Goal: Navigation & Orientation: Find specific page/section

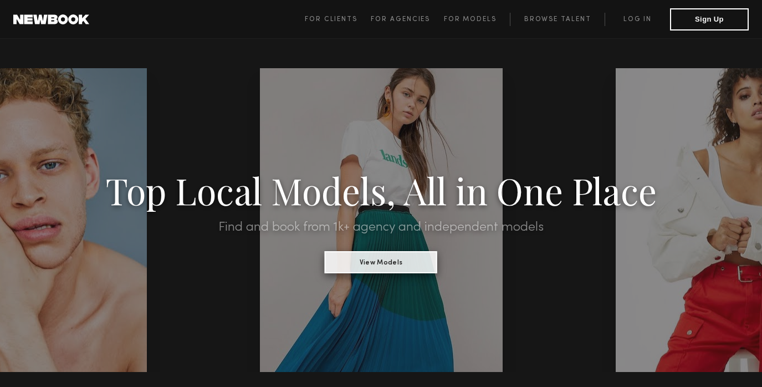
click at [364, 256] on button "View Models" at bounding box center [381, 262] width 113 height 22
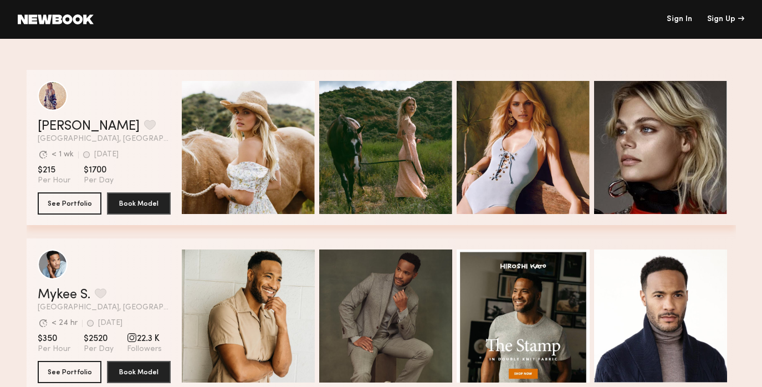
click at [715, 24] on header "Sign In Sign Up" at bounding box center [381, 19] width 762 height 39
click at [734, 22] on div "Sign Up" at bounding box center [725, 20] width 37 height 8
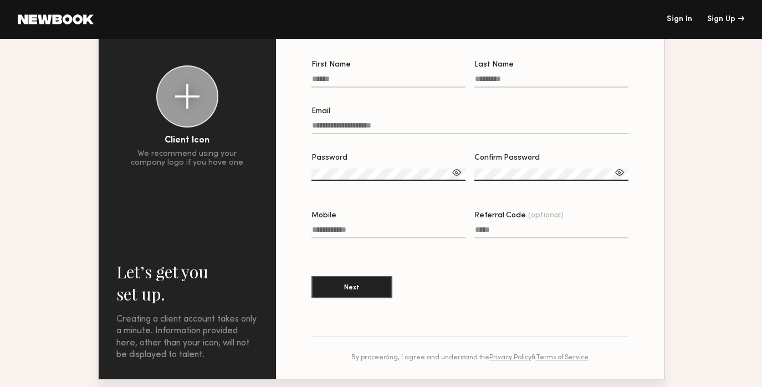
scroll to position [92, 0]
